Goal: Transaction & Acquisition: Purchase product/service

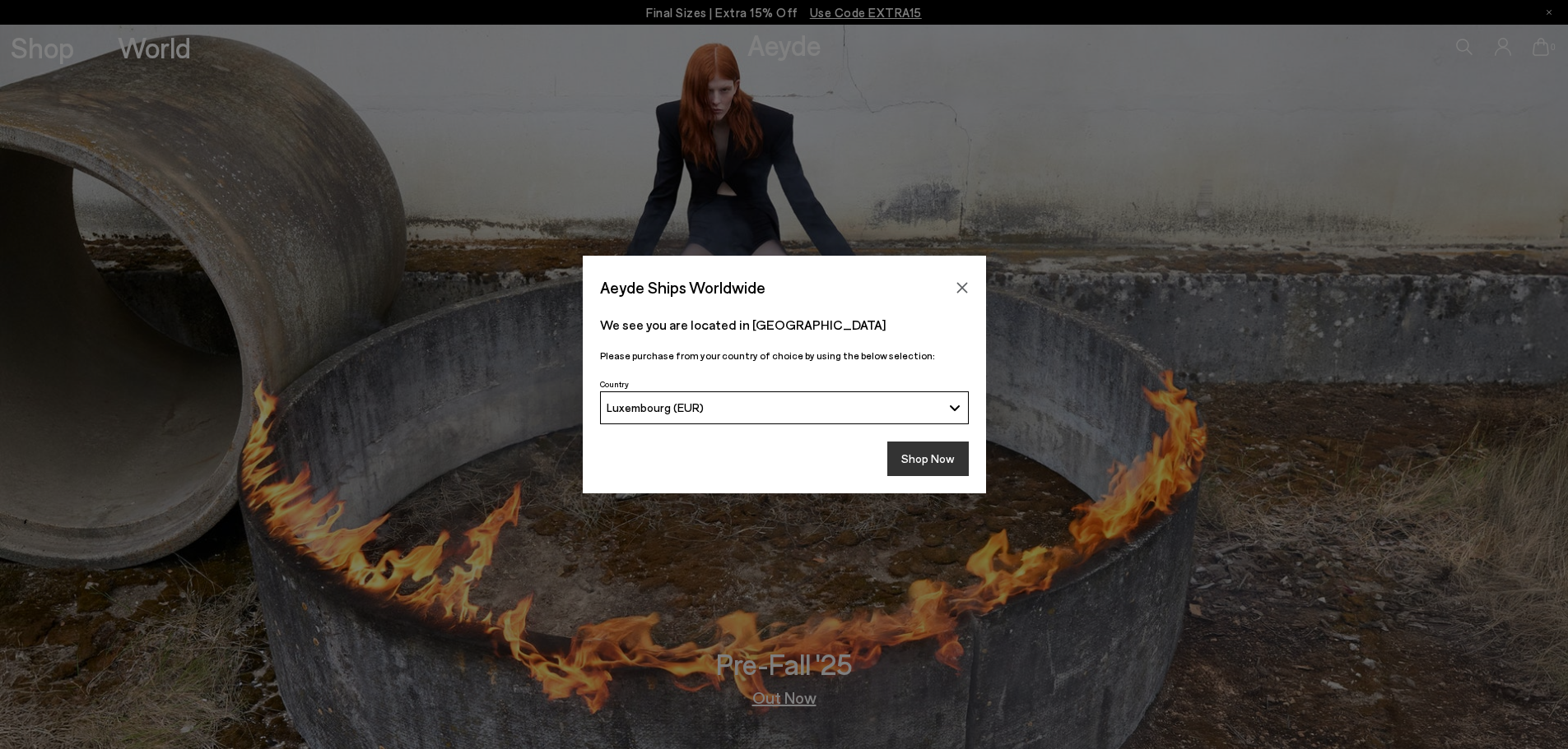
click at [947, 464] on button "Shop Now" at bounding box center [927, 459] width 82 height 34
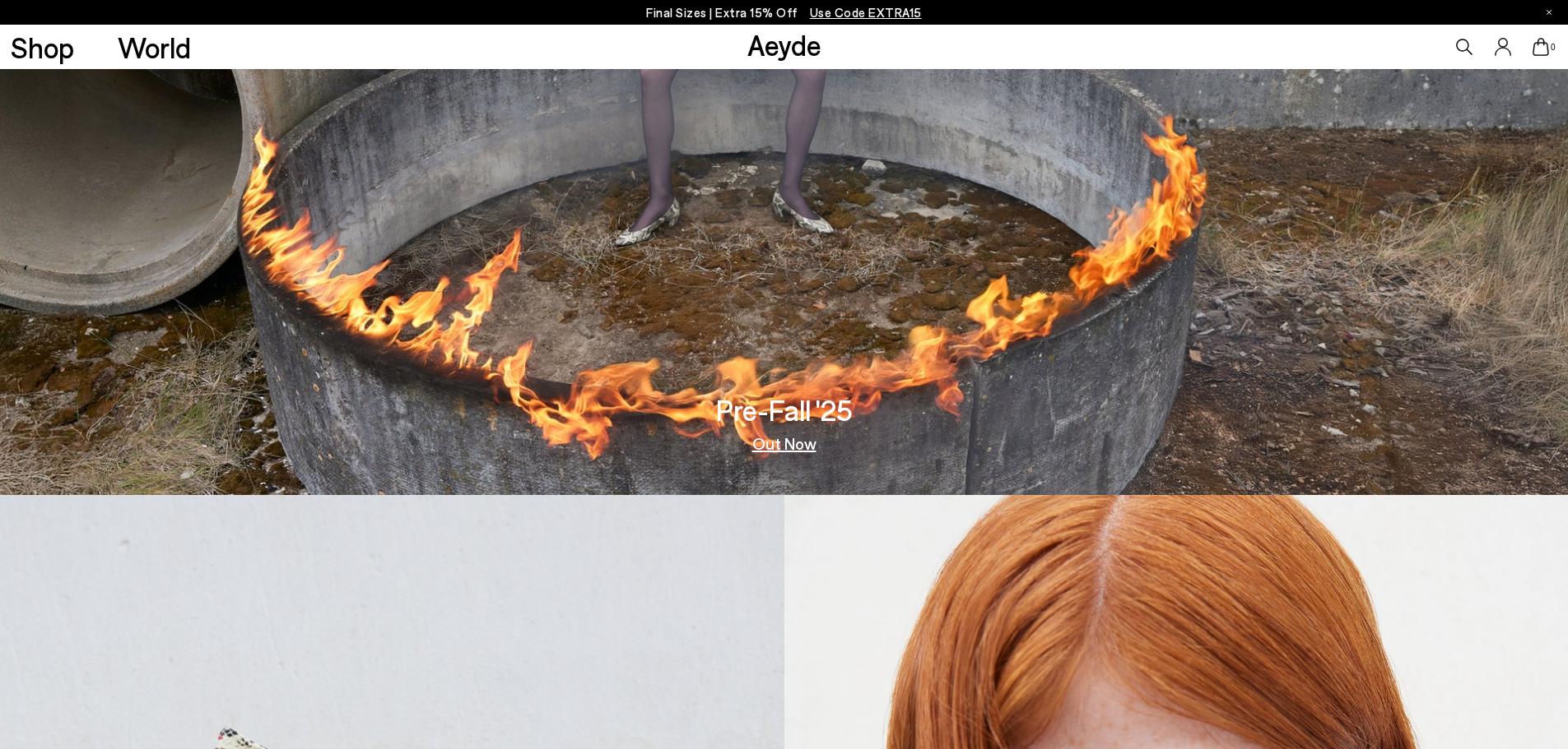
scroll to position [82, 0]
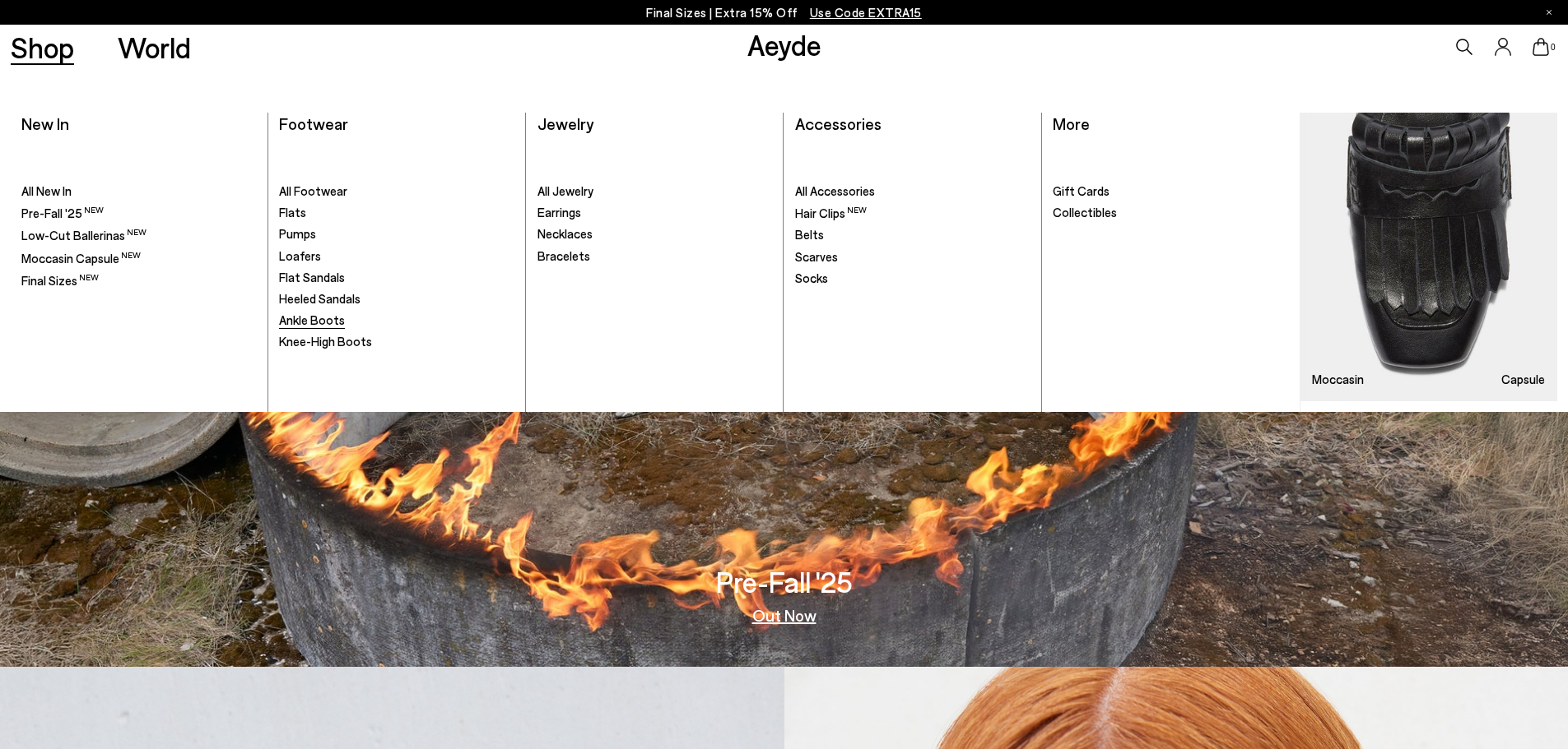
click at [319, 321] on span "Ankle Boots" at bounding box center [311, 319] width 66 height 15
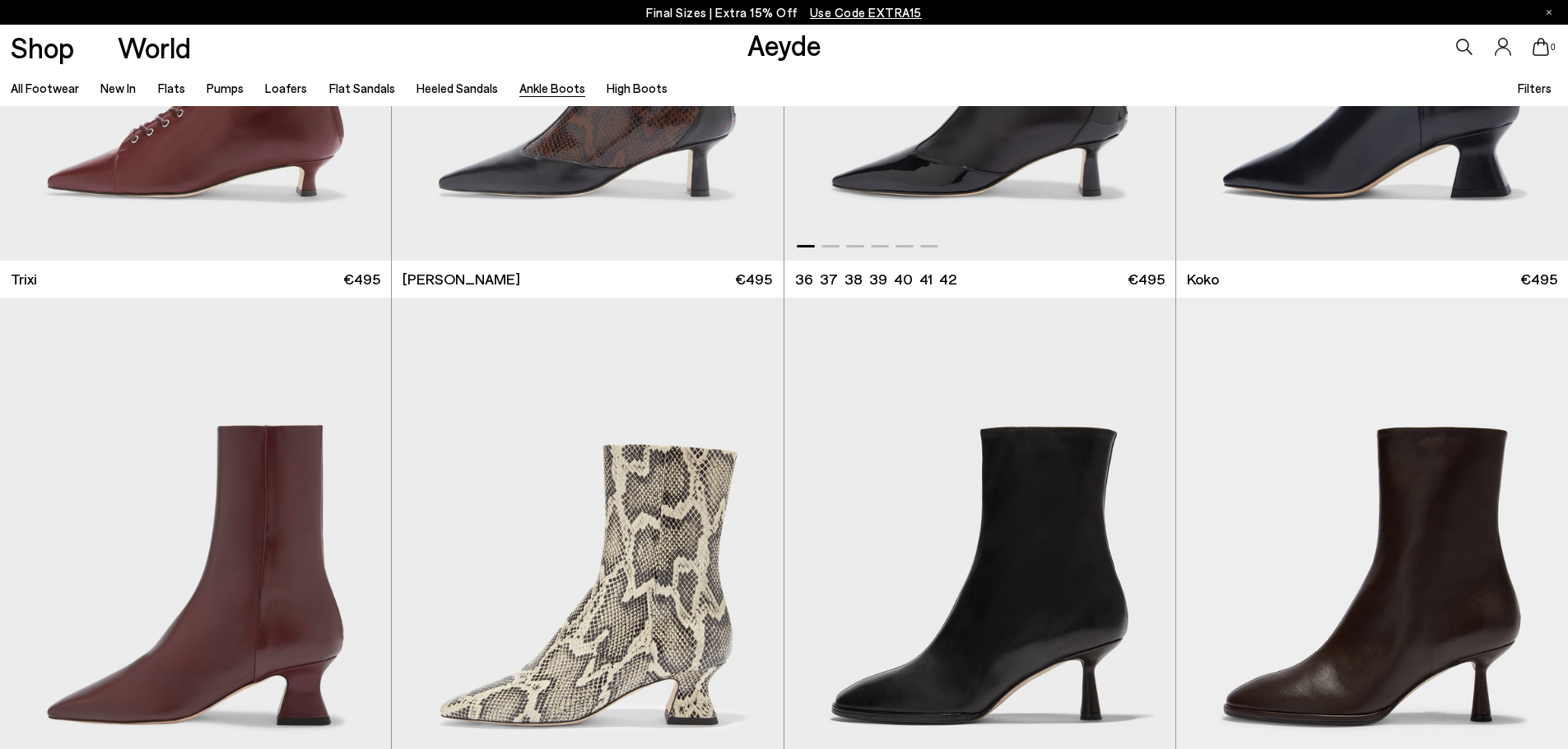
scroll to position [1069, 0]
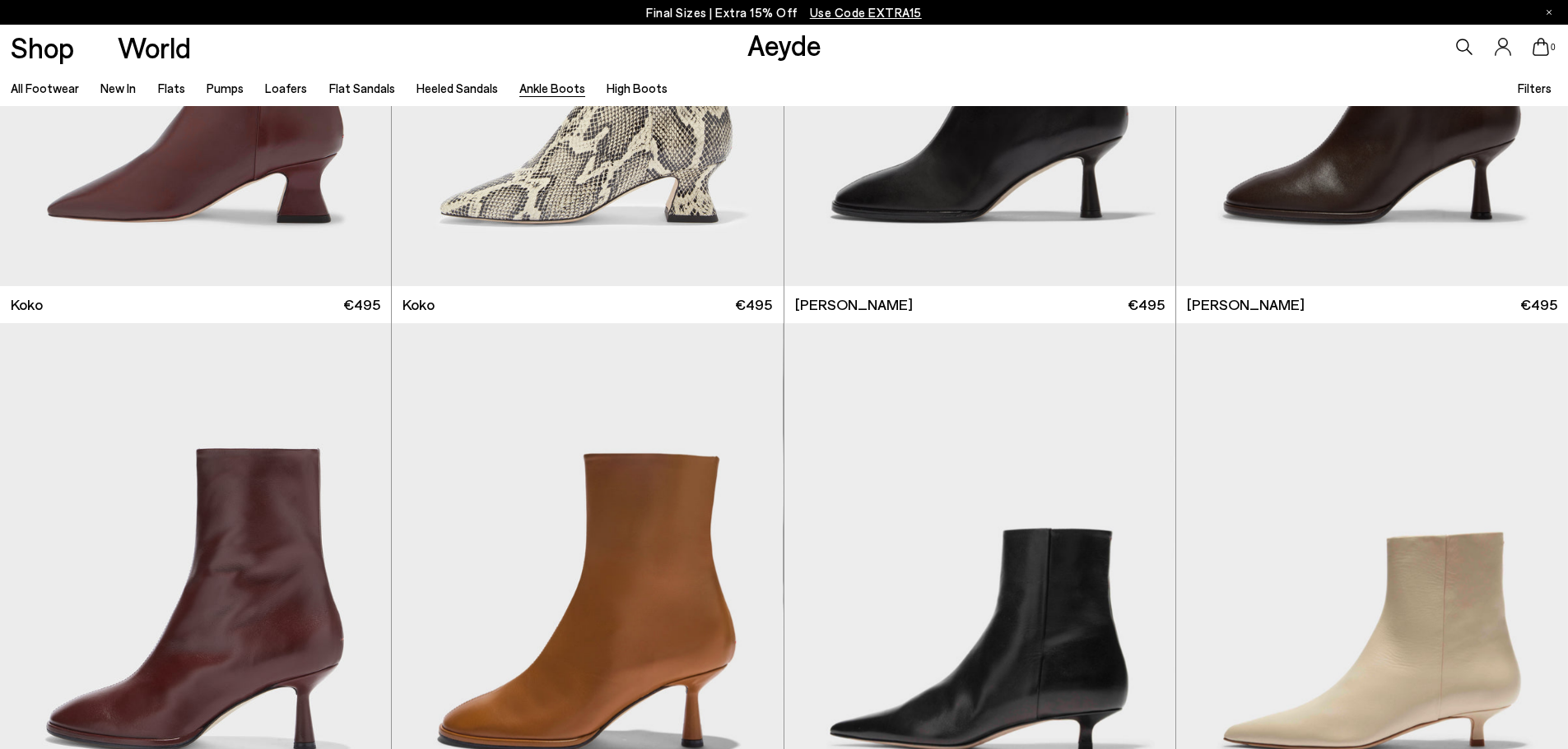
scroll to position [1277, 0]
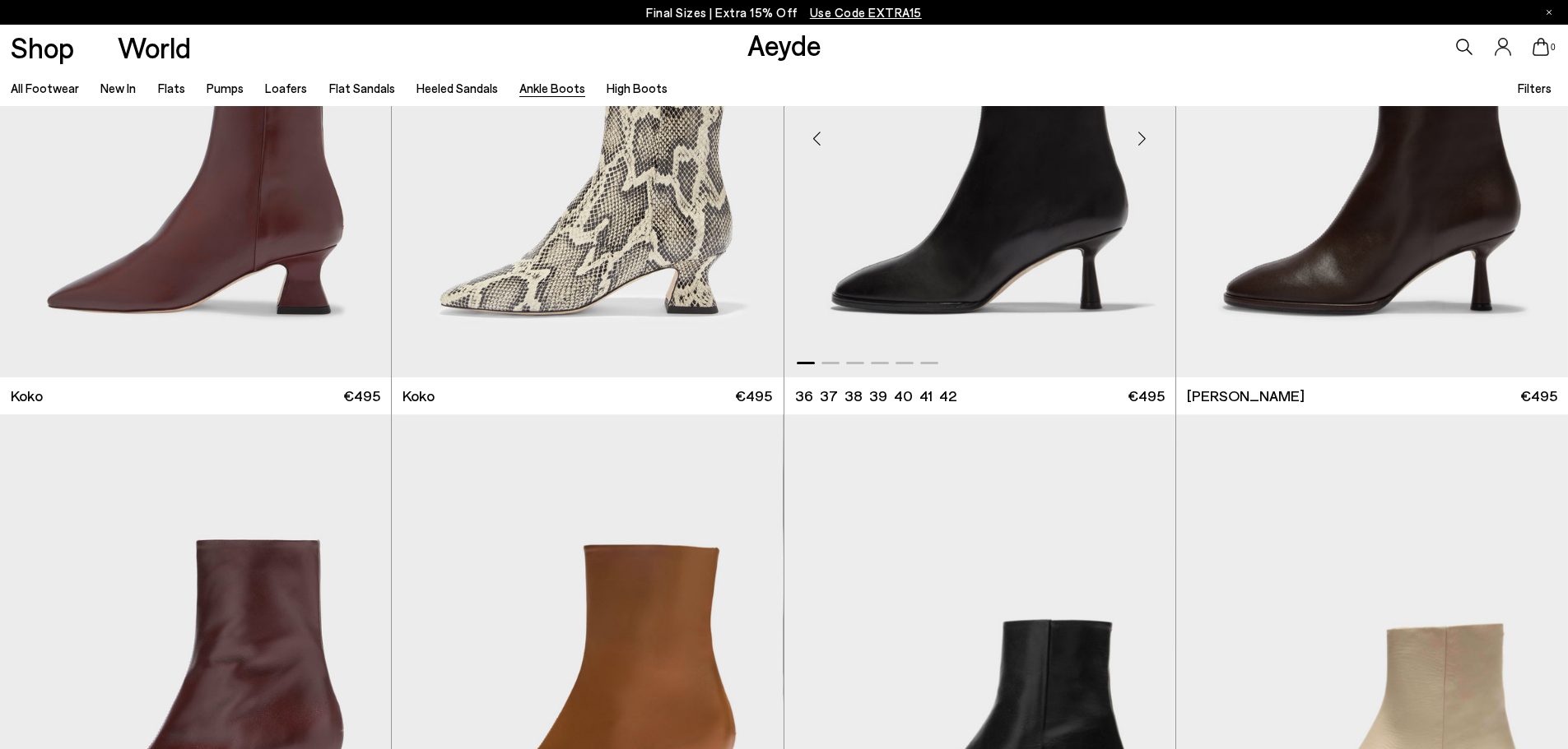
click at [1131, 308] on img "1 / 6" at bounding box center [980, 132] width 391 height 491
click at [921, 246] on img "1 / 6" at bounding box center [980, 132] width 391 height 491
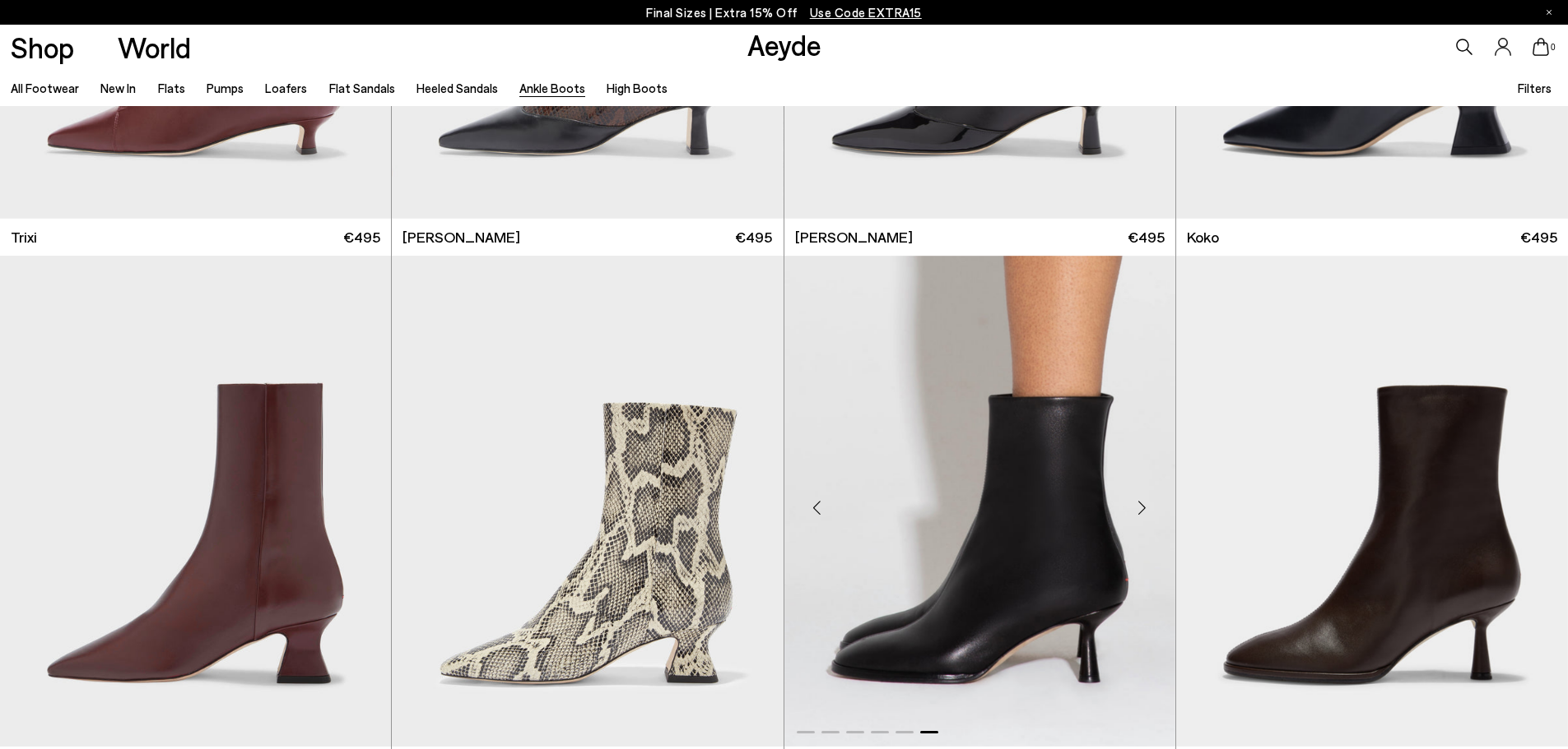
scroll to position [866, 0]
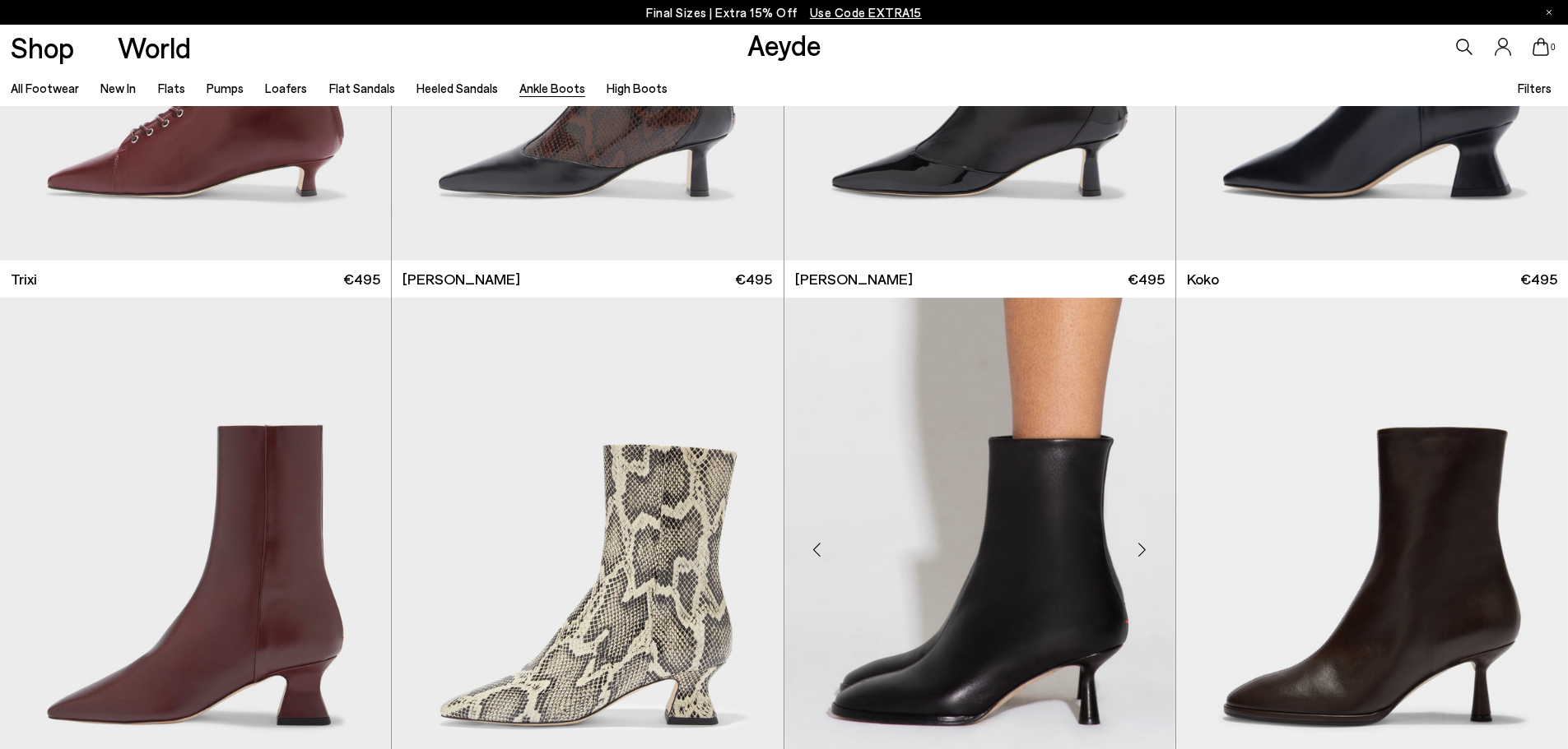
click at [1148, 554] on div "Next slide" at bounding box center [1142, 549] width 49 height 49
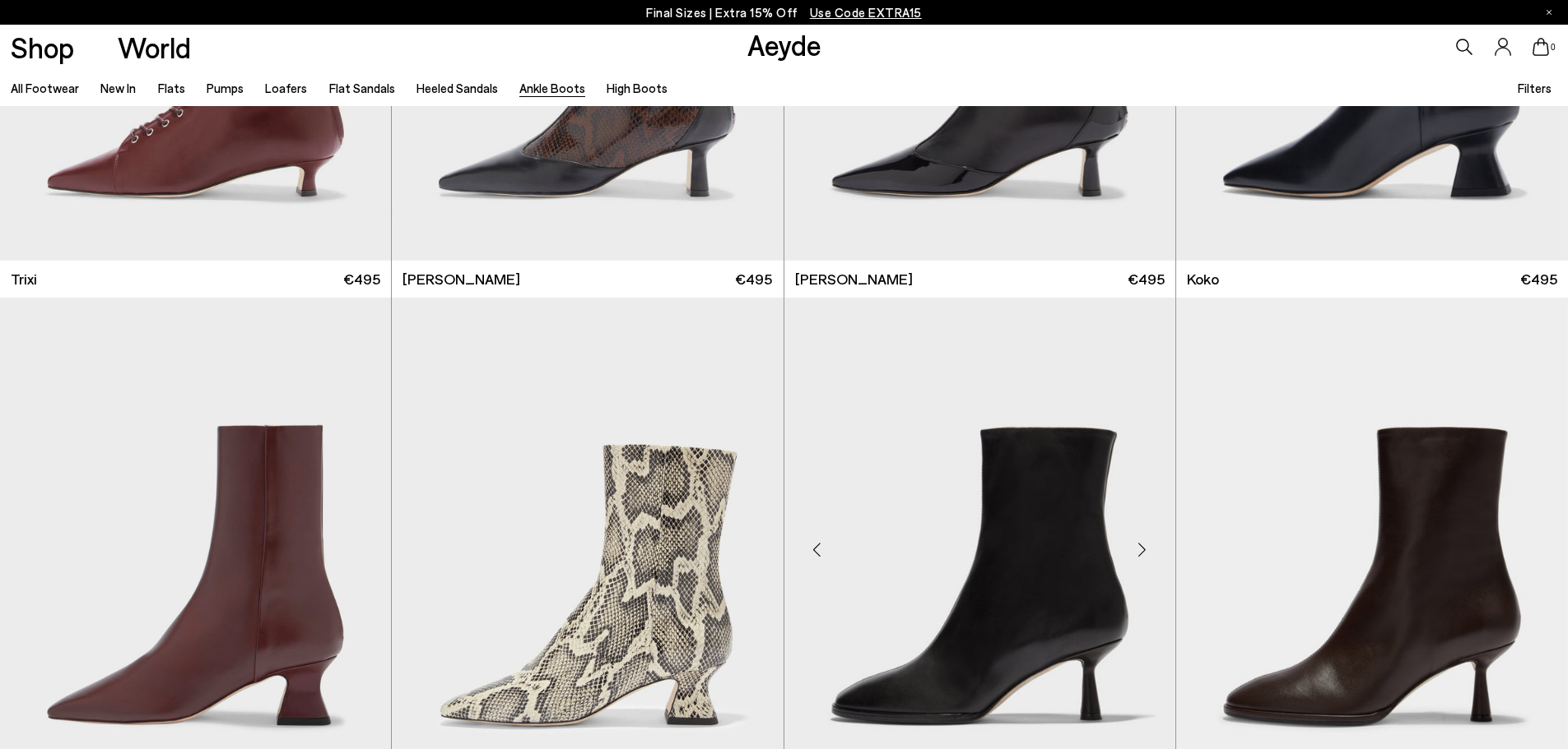
click at [1145, 551] on div "Next slide" at bounding box center [1142, 549] width 49 height 49
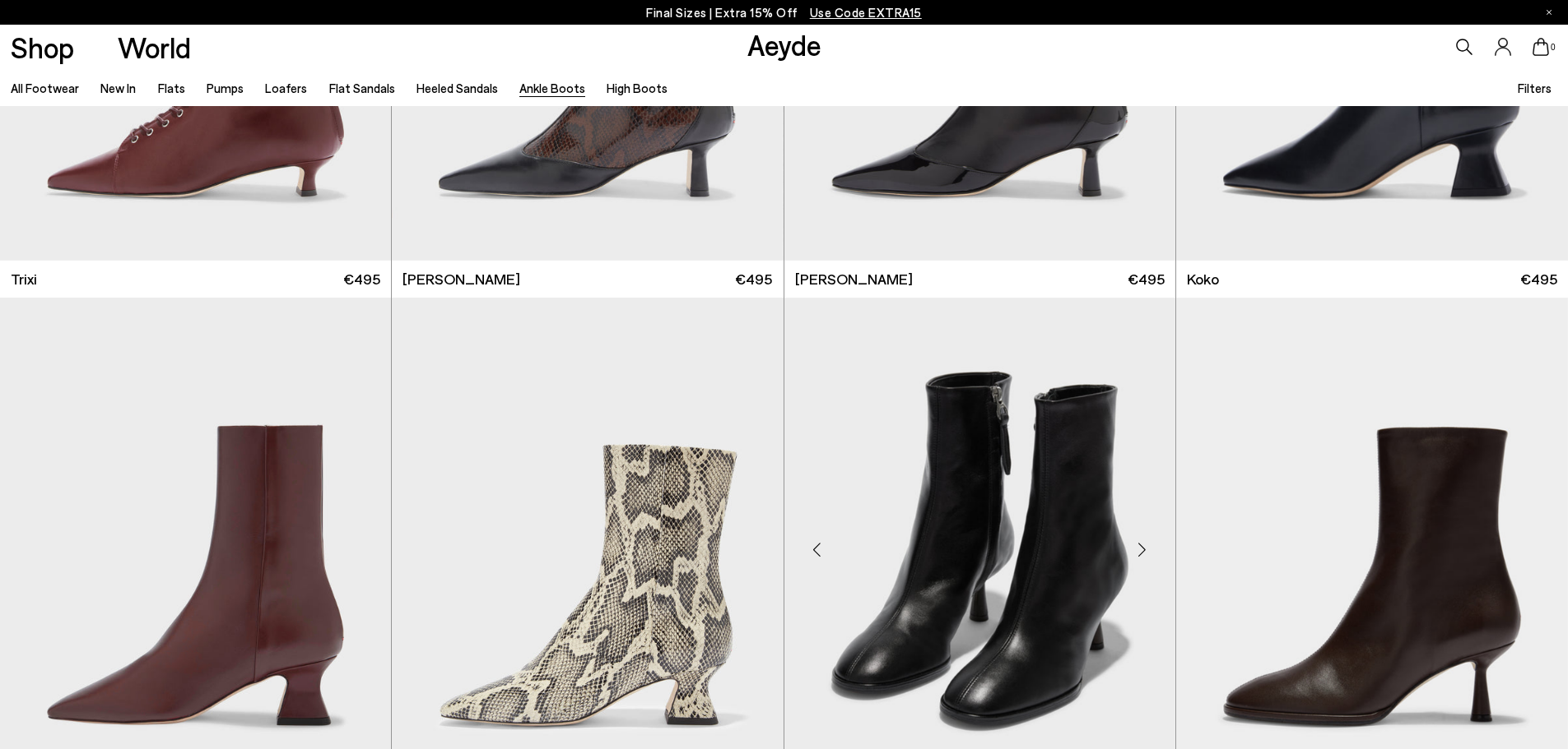
click at [1145, 551] on div "Next slide" at bounding box center [1142, 549] width 49 height 49
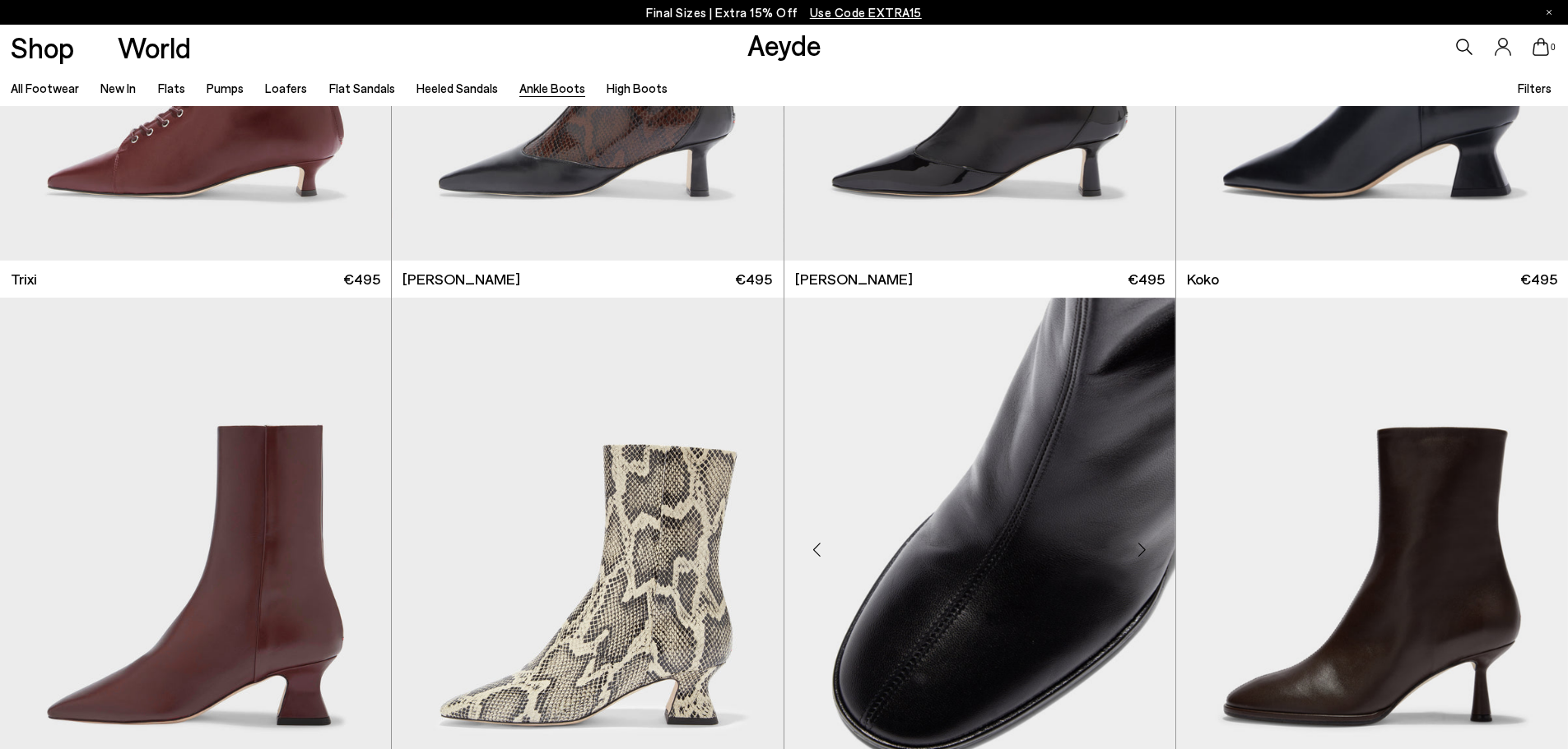
click at [1145, 551] on div "Next slide" at bounding box center [1142, 549] width 49 height 49
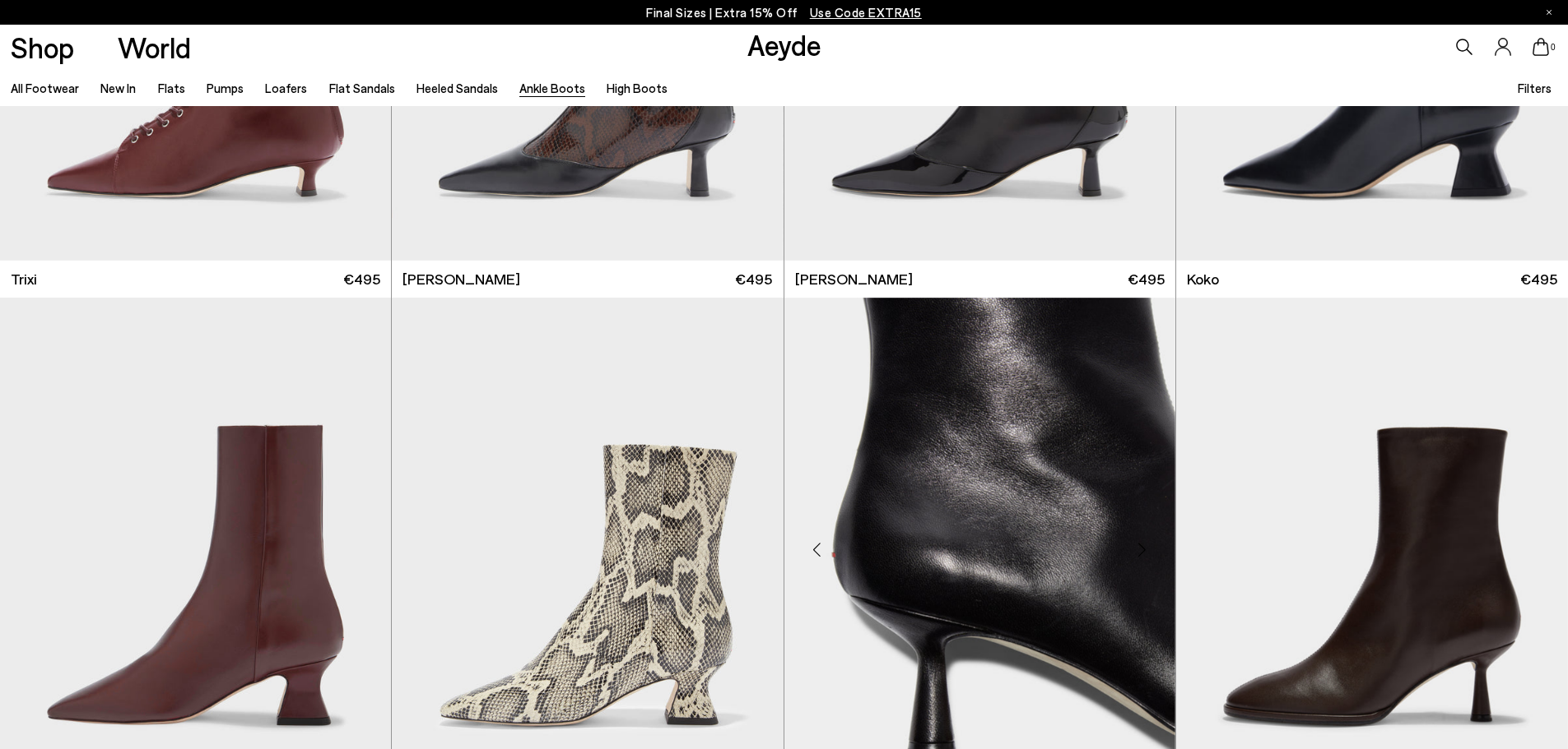
click at [1145, 551] on div "Next slide" at bounding box center [1142, 549] width 49 height 49
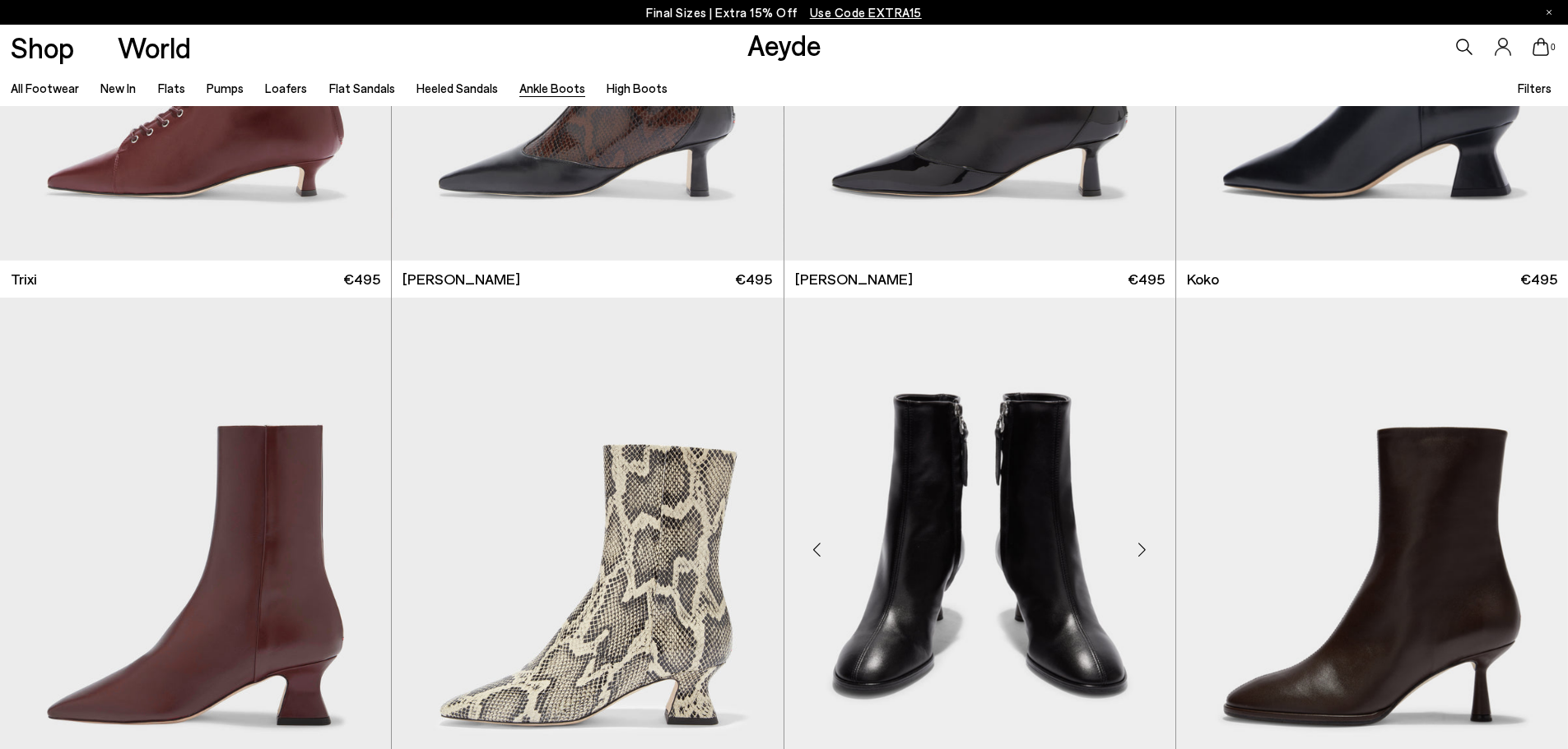
click at [1145, 551] on div "Next slide" at bounding box center [1142, 549] width 49 height 49
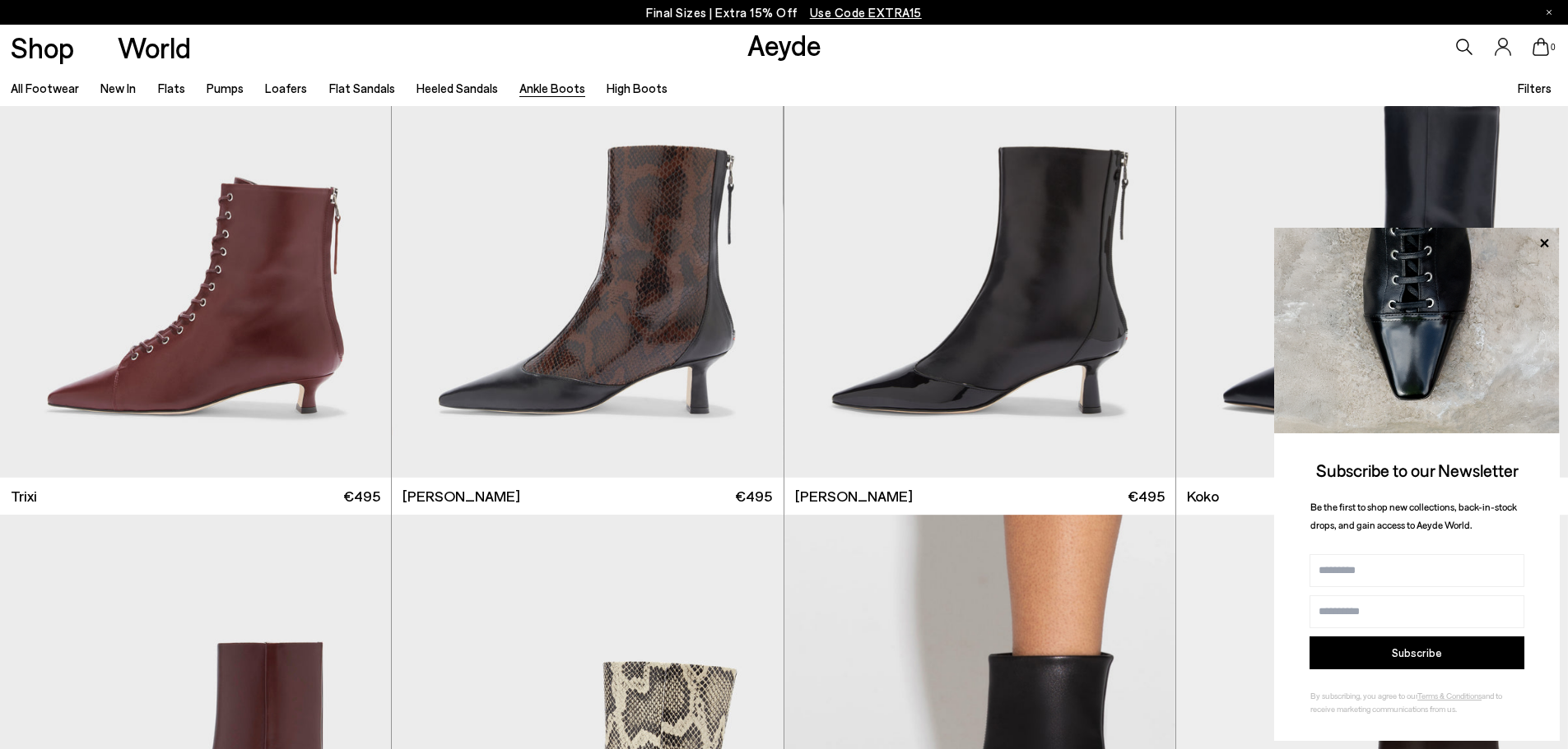
scroll to position [454, 0]
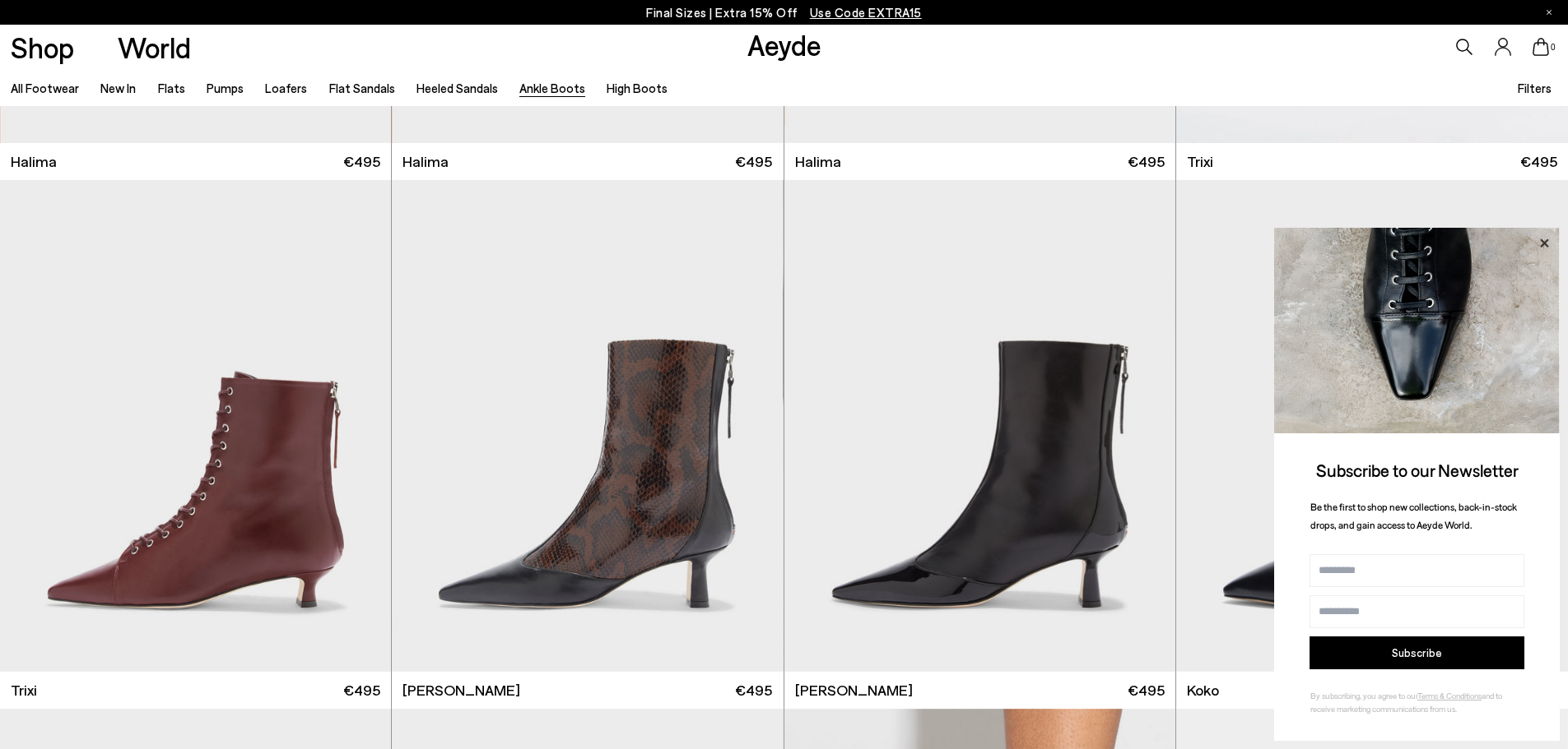
click at [1540, 245] on icon at bounding box center [1543, 243] width 21 height 21
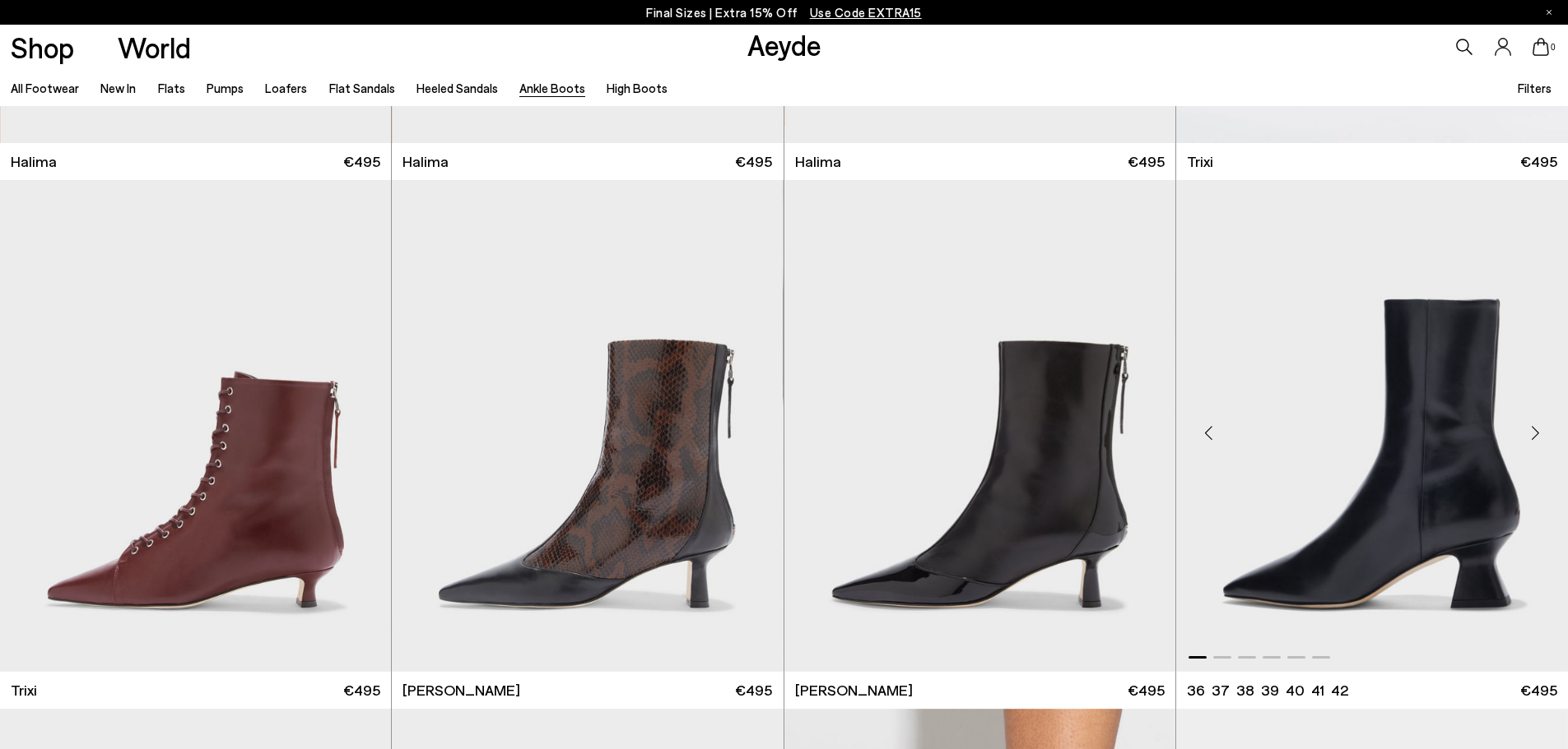
click at [1531, 428] on div "Next slide" at bounding box center [1535, 432] width 49 height 49
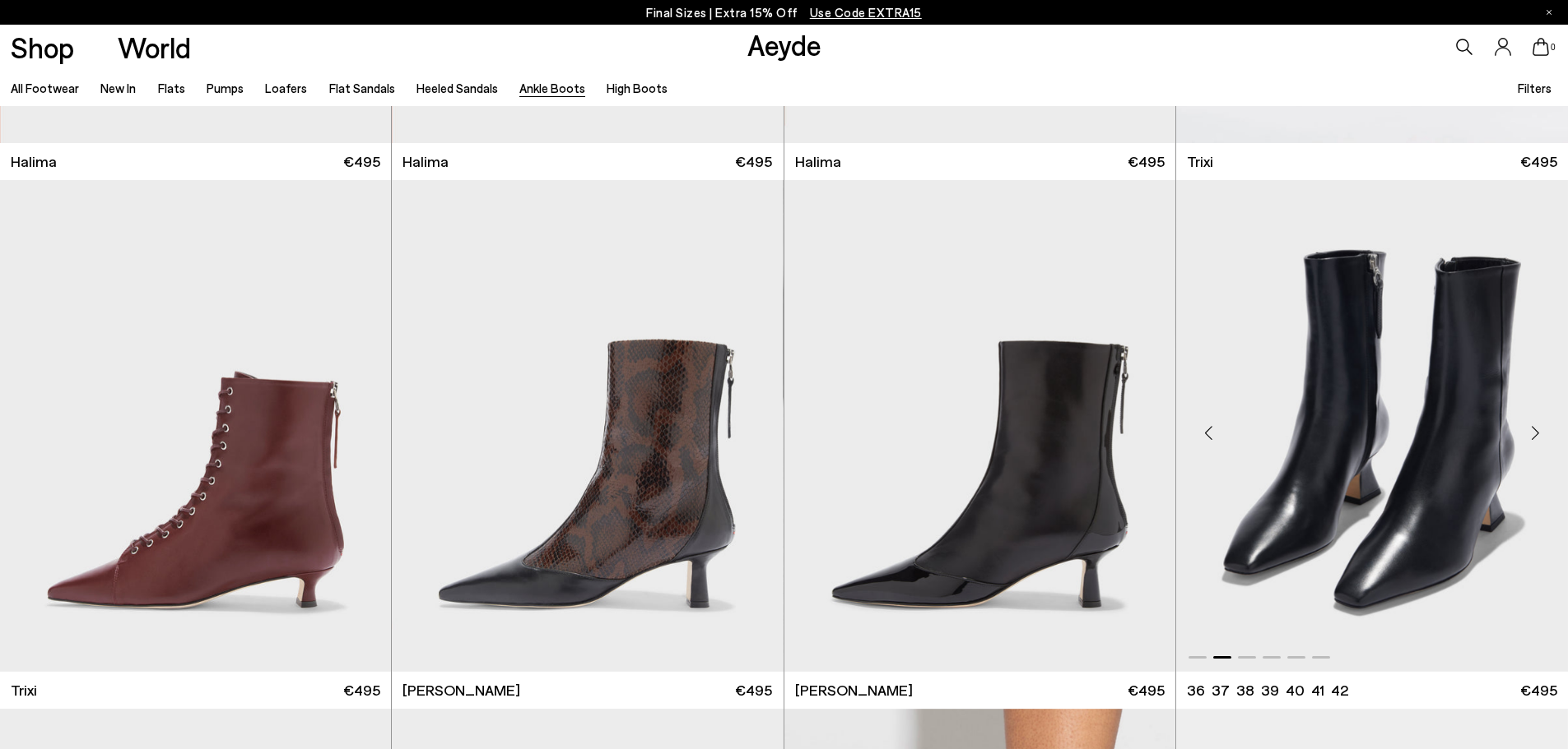
click at [1531, 428] on div "Next slide" at bounding box center [1535, 432] width 49 height 49
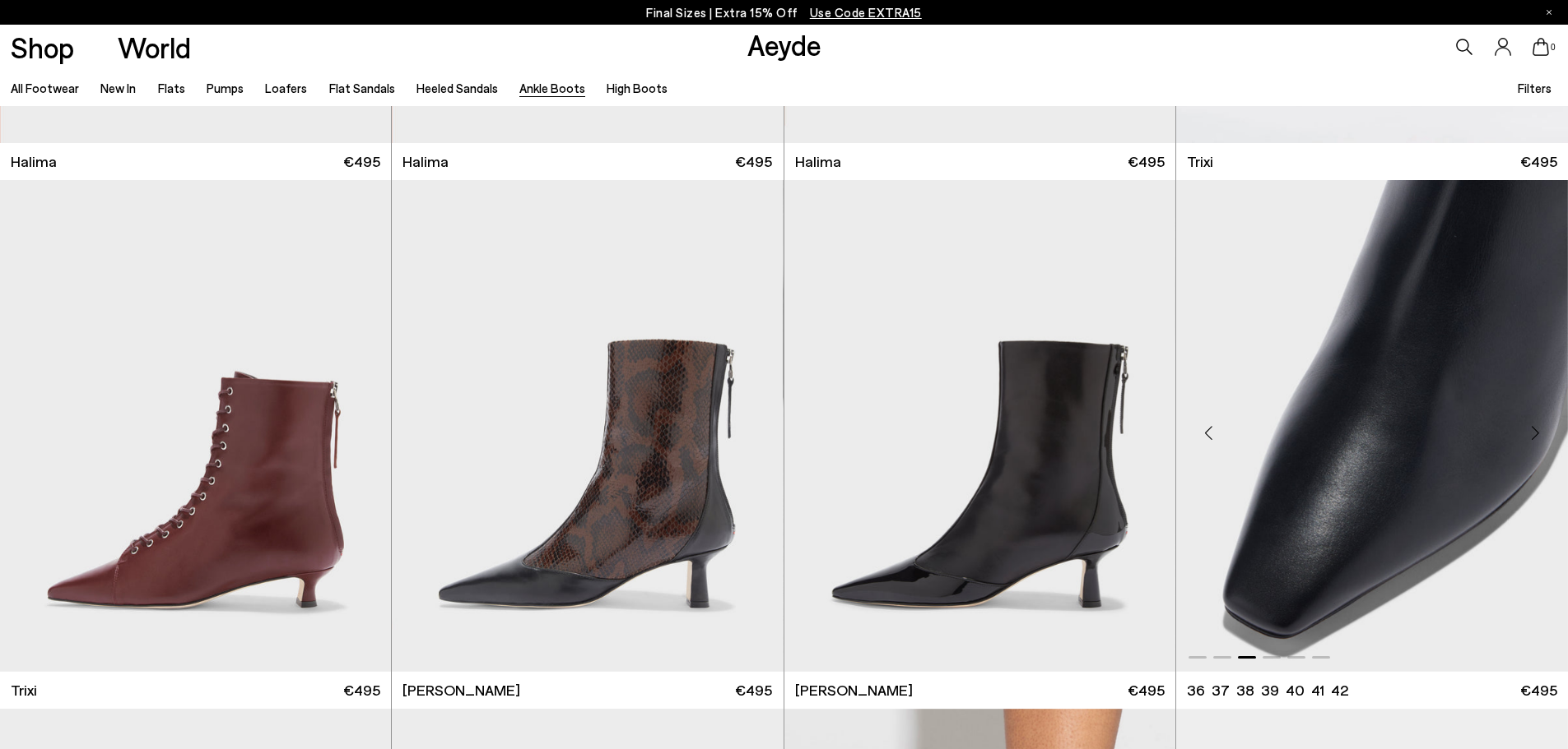
click at [1531, 429] on div "Next slide" at bounding box center [1535, 432] width 49 height 49
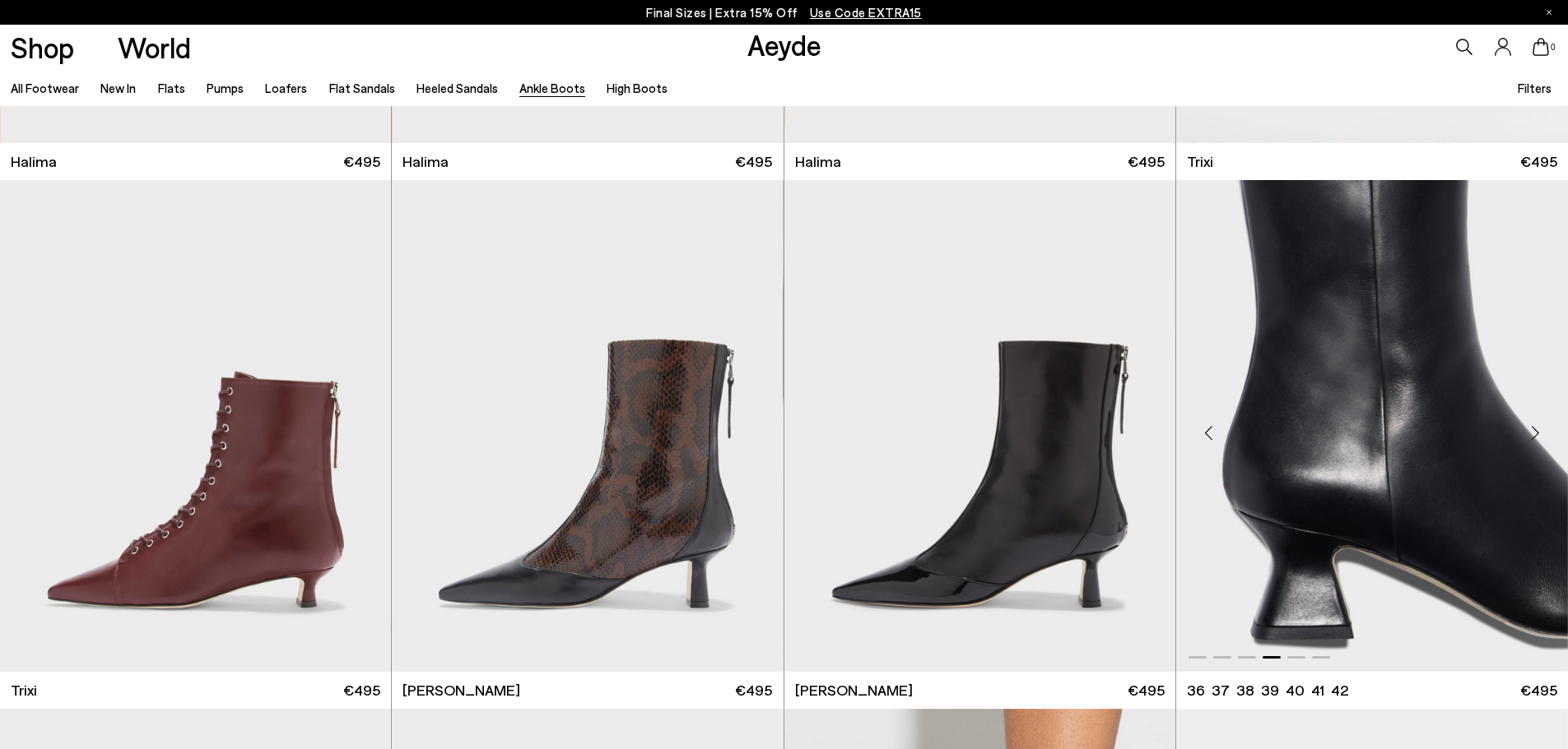
click at [1530, 431] on div "Next slide" at bounding box center [1535, 432] width 49 height 49
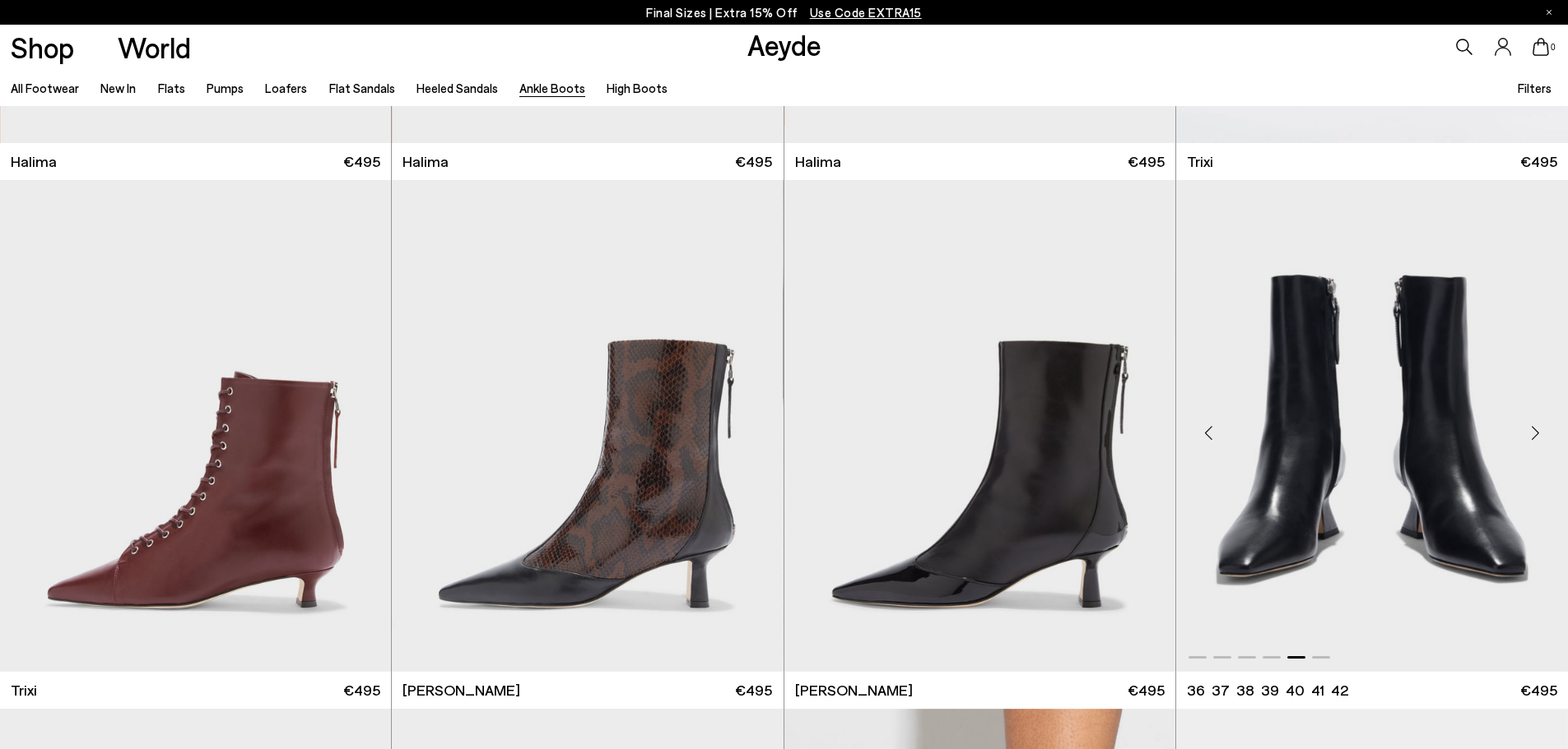
click at [1530, 431] on div "Next slide" at bounding box center [1535, 432] width 49 height 49
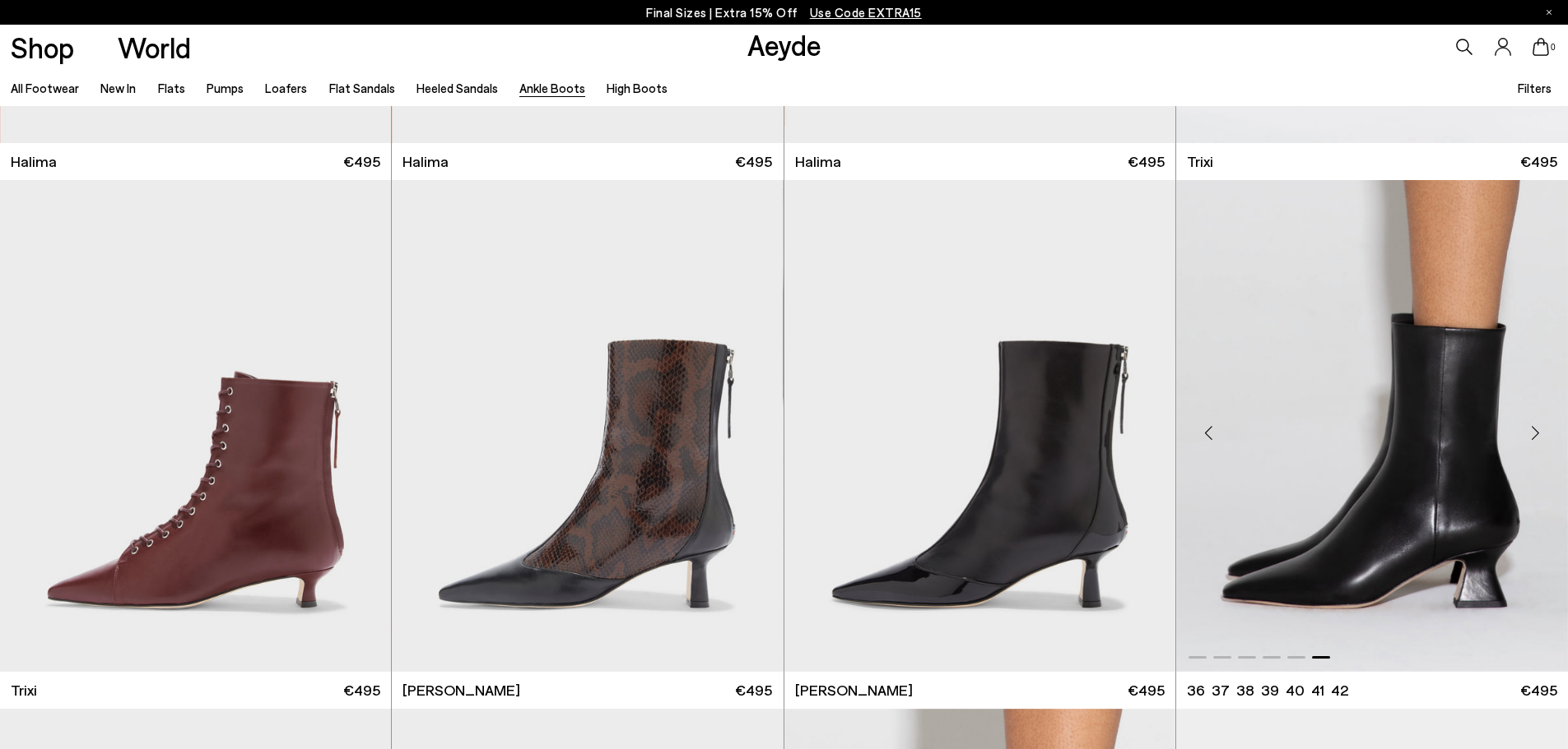
click at [1411, 457] on img "6 / 6" at bounding box center [1371, 425] width 391 height 491
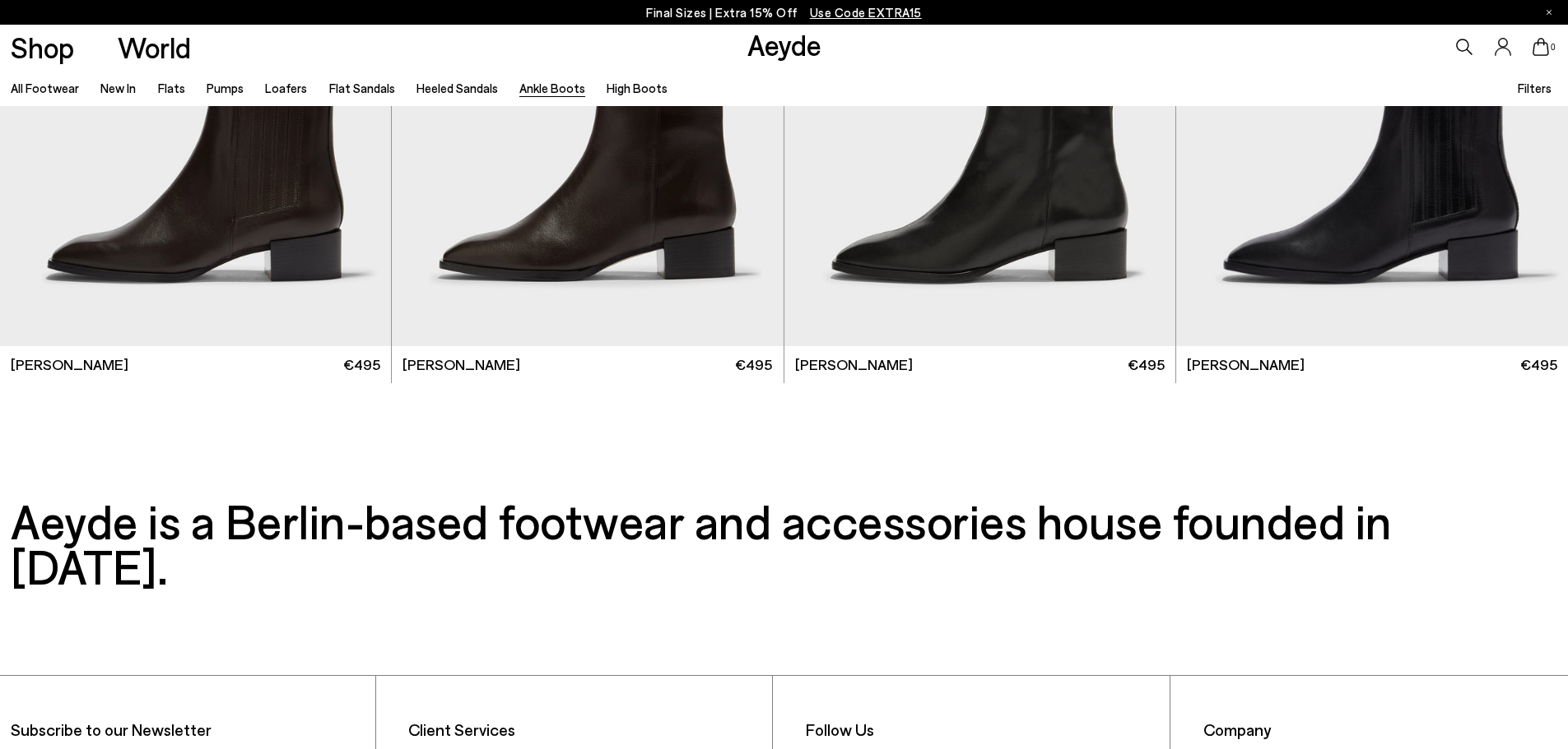
scroll to position [4606, 0]
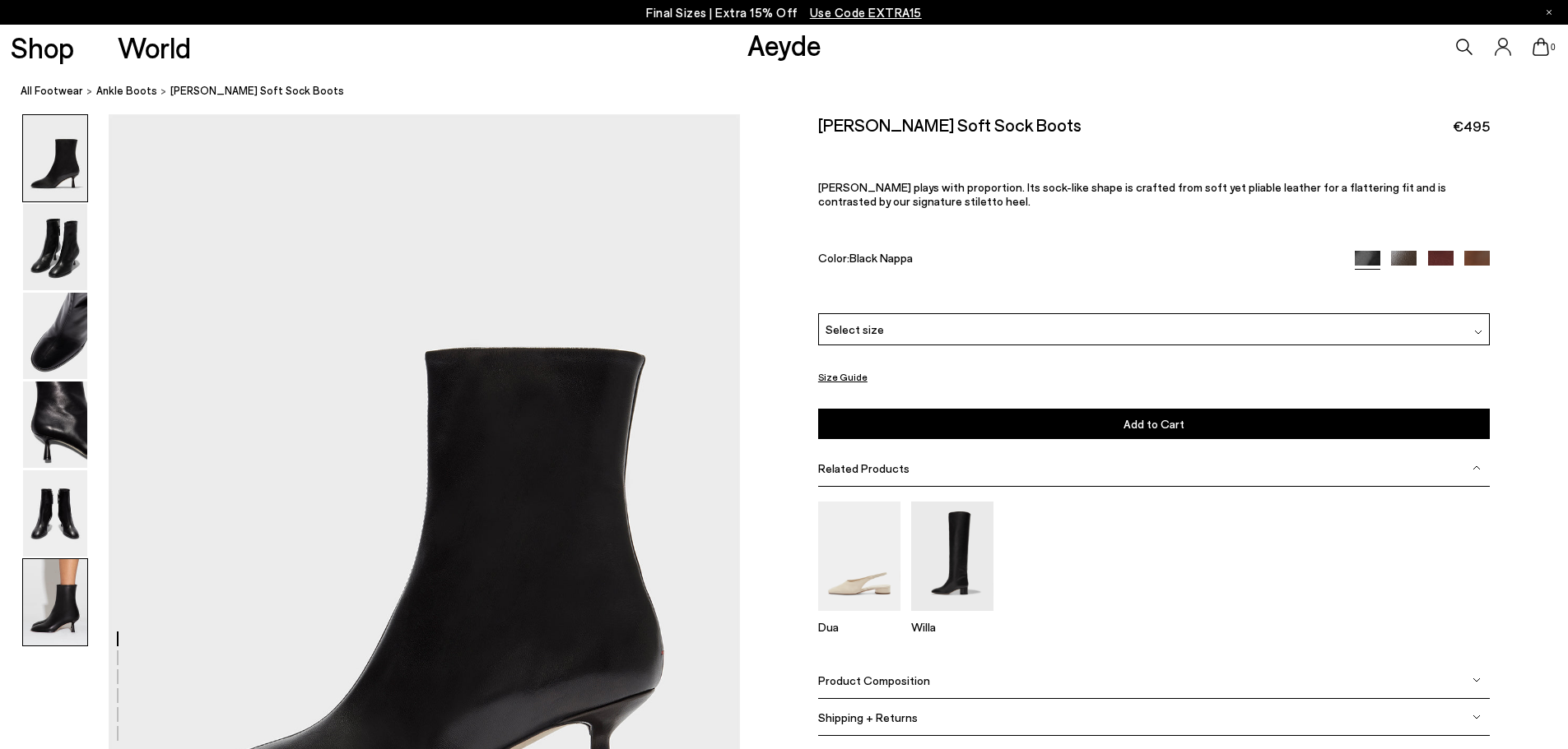
click at [62, 593] on img at bounding box center [54, 603] width 64 height 86
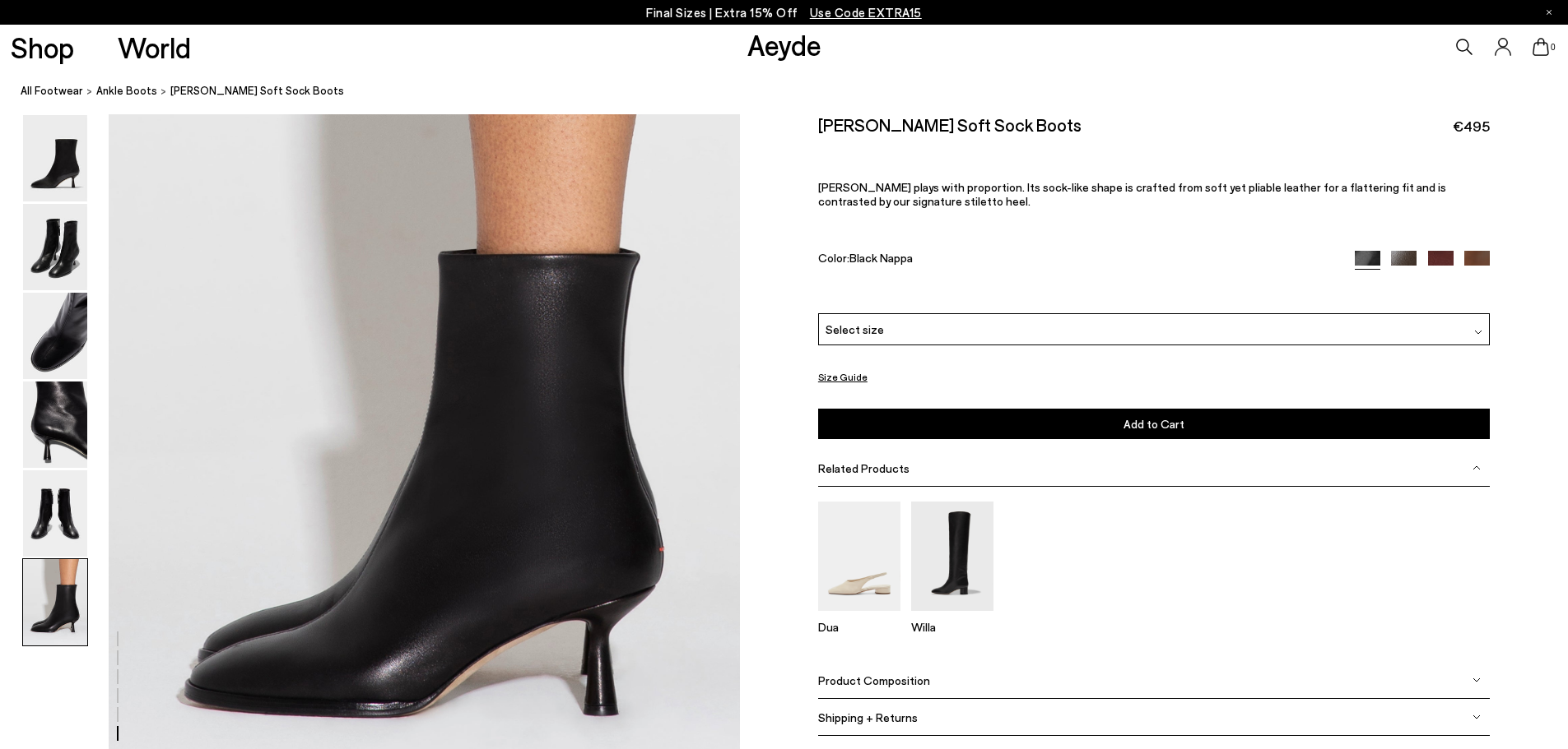
scroll to position [4331, 0]
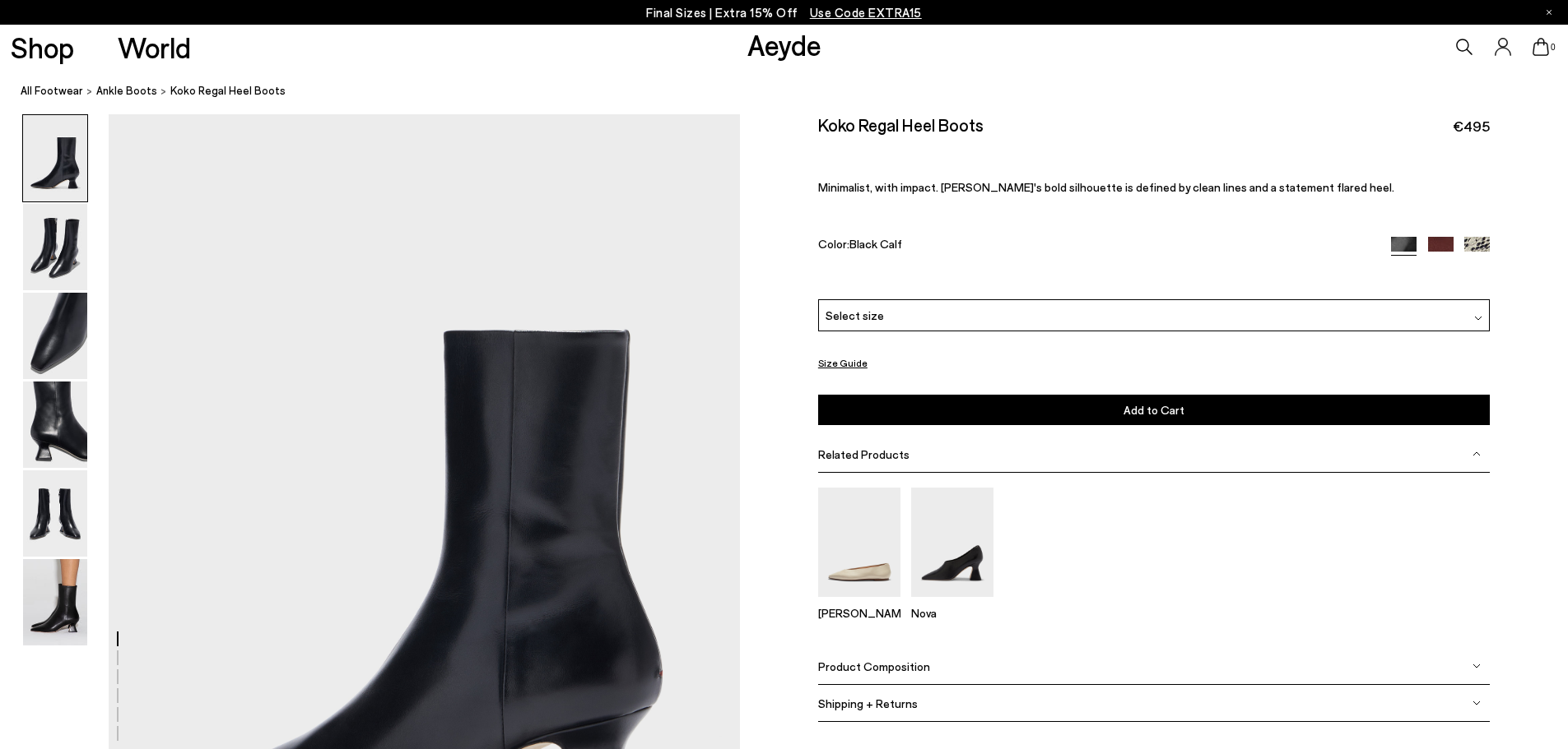
click at [933, 341] on div "Please Select a Color Black Calf Black Calf [GEOGRAPHIC_DATA] Creamy Snake Sele…" at bounding box center [1153, 362] width 671 height 126
